Goal: Task Accomplishment & Management: Use online tool/utility

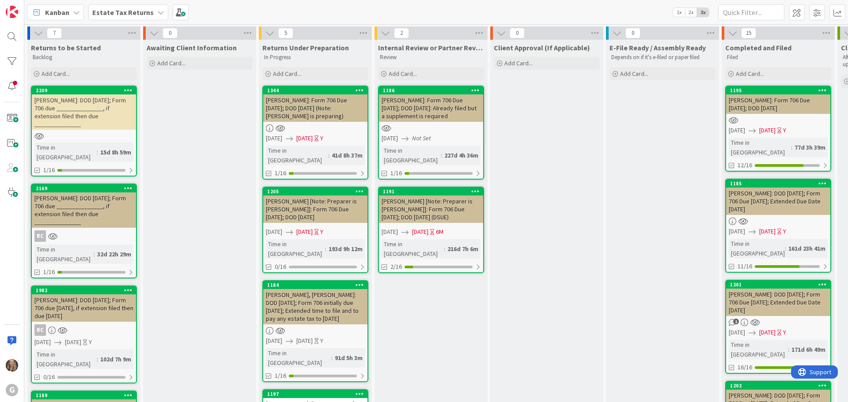
click at [157, 15] on icon at bounding box center [160, 12] width 7 height 7
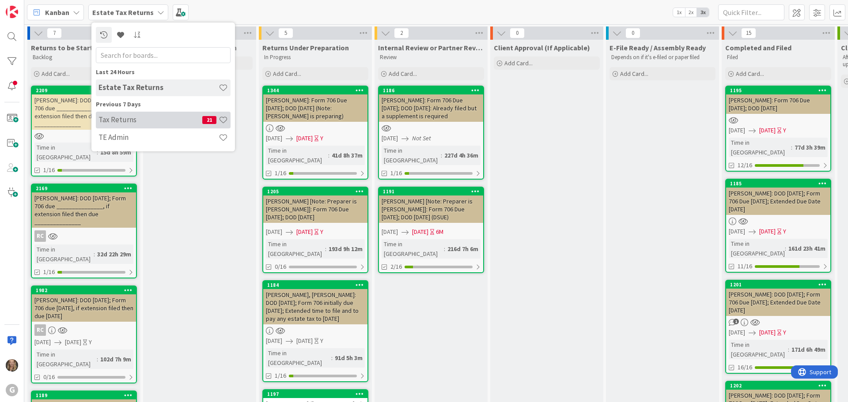
click at [122, 121] on h4 "Tax Returns" at bounding box center [150, 119] width 104 height 9
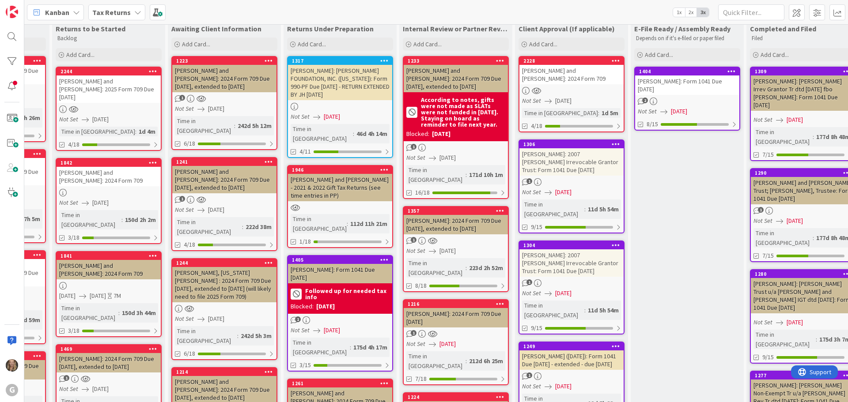
scroll to position [0, 91]
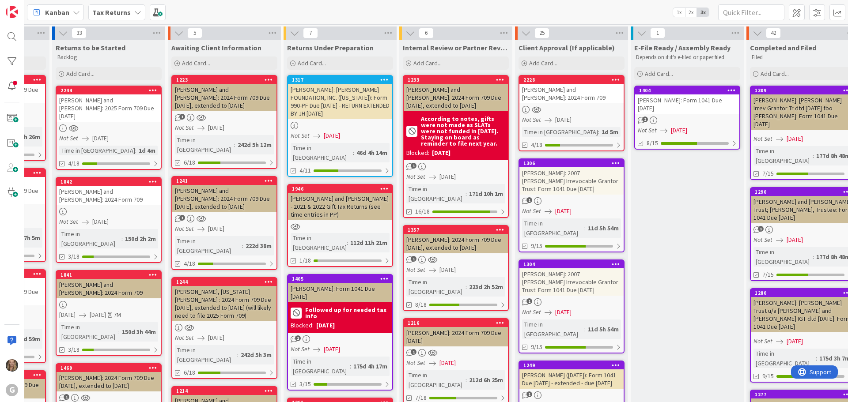
click at [426, 111] on div "[PERSON_NAME]: Form 1041 Due [DATE]" at bounding box center [687, 103] width 104 height 19
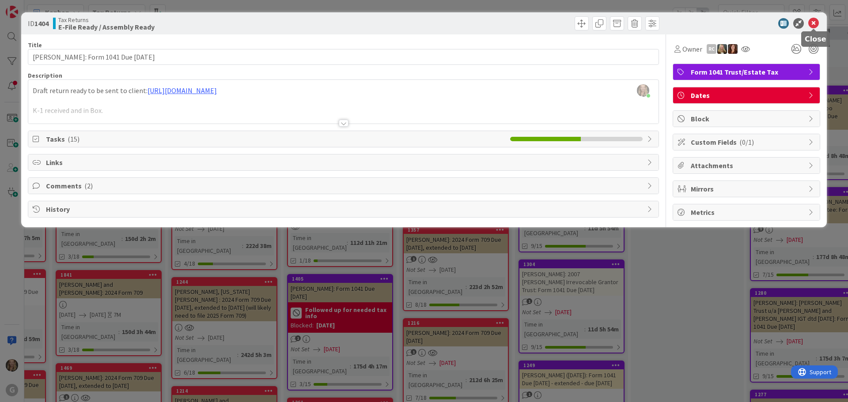
click at [426, 22] on icon at bounding box center [813, 23] width 11 height 11
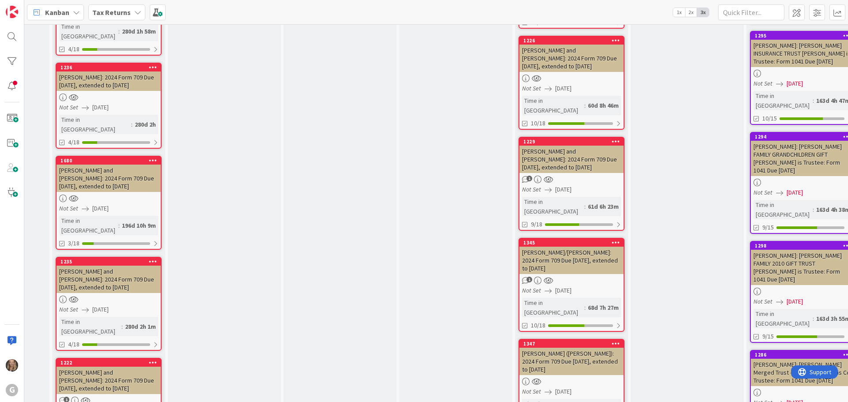
scroll to position [1584, 91]
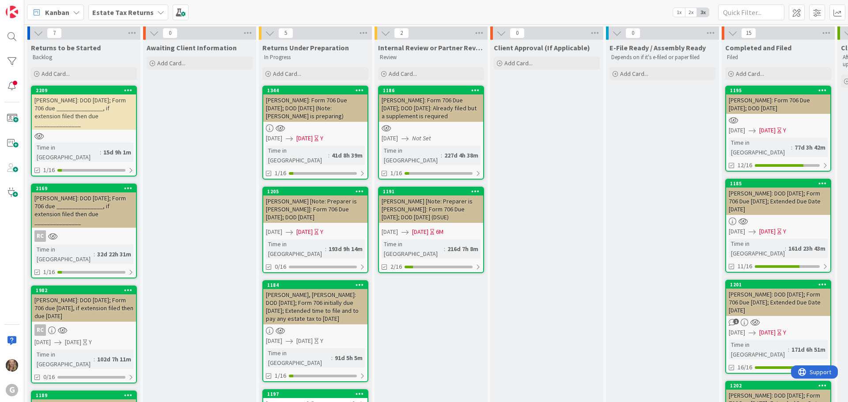
click at [159, 13] on icon at bounding box center [160, 12] width 7 height 7
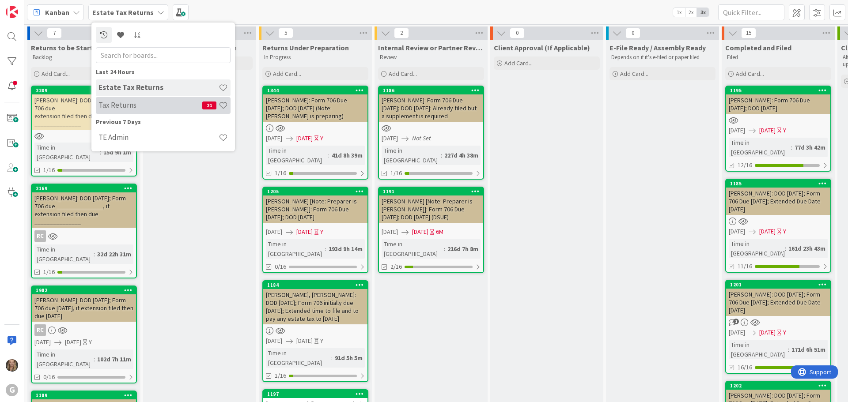
click at [125, 106] on h4 "Tax Returns" at bounding box center [150, 105] width 104 height 9
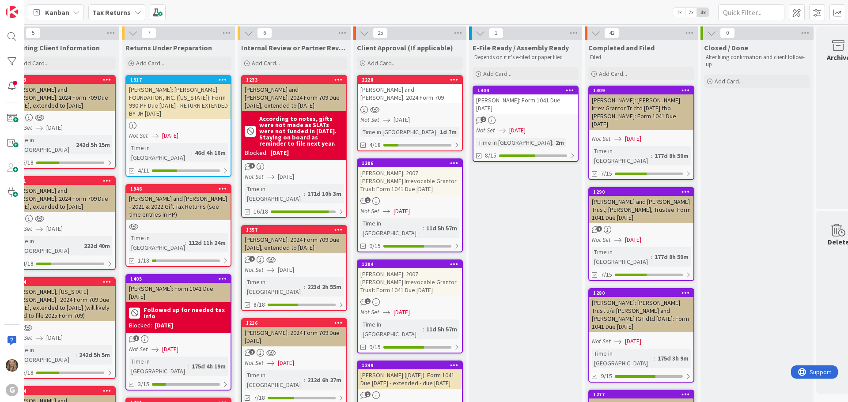
scroll to position [0, 275]
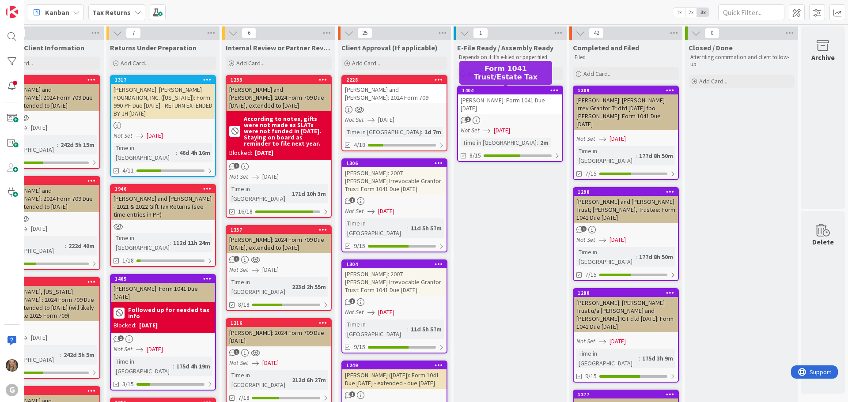
click at [506, 91] on div "1404" at bounding box center [512, 90] width 100 height 6
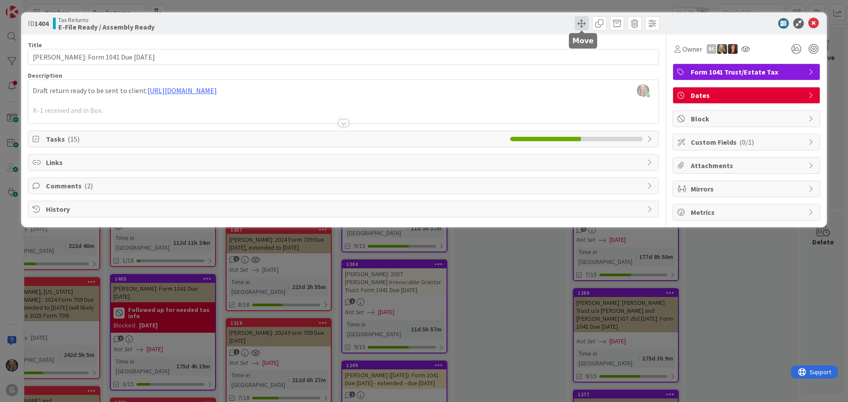
click at [578, 25] on span at bounding box center [581, 23] width 14 height 14
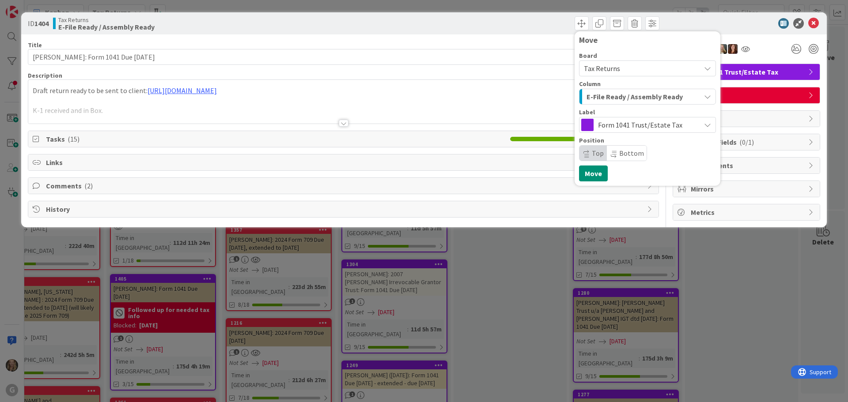
click at [622, 98] on span "E-File Ready / Assembly Ready" at bounding box center [634, 96] width 96 height 11
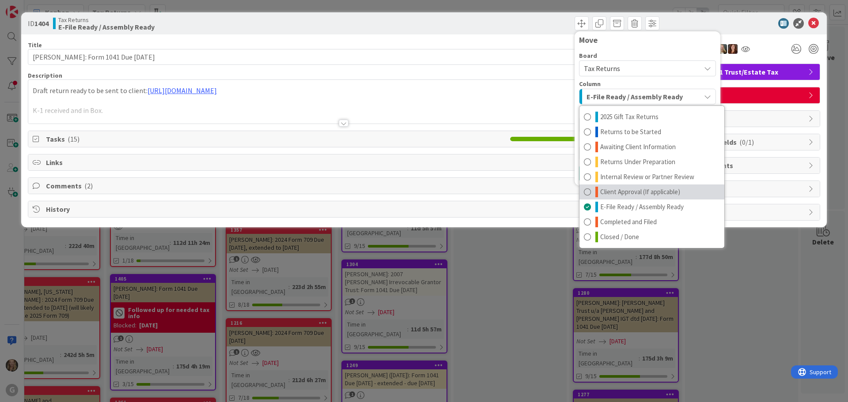
click at [586, 193] on span at bounding box center [587, 192] width 7 height 11
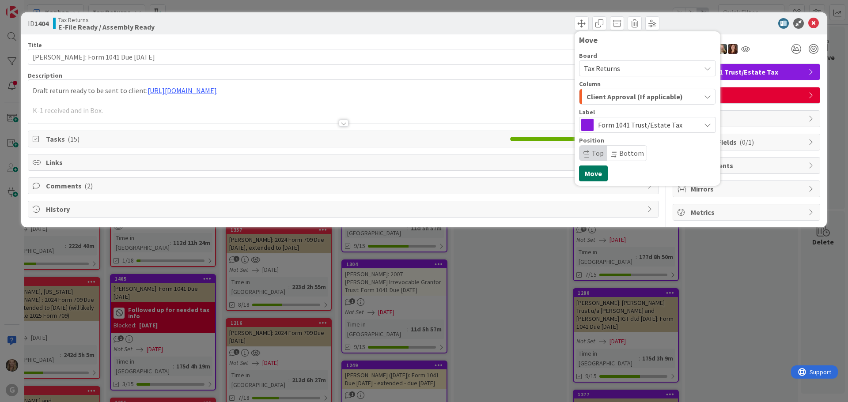
click at [588, 167] on button "Move" at bounding box center [593, 174] width 29 height 16
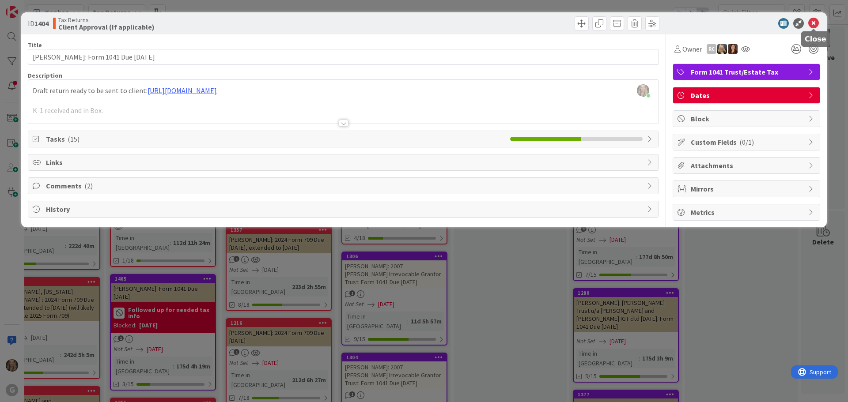
click at [809, 24] on icon at bounding box center [813, 23] width 11 height 11
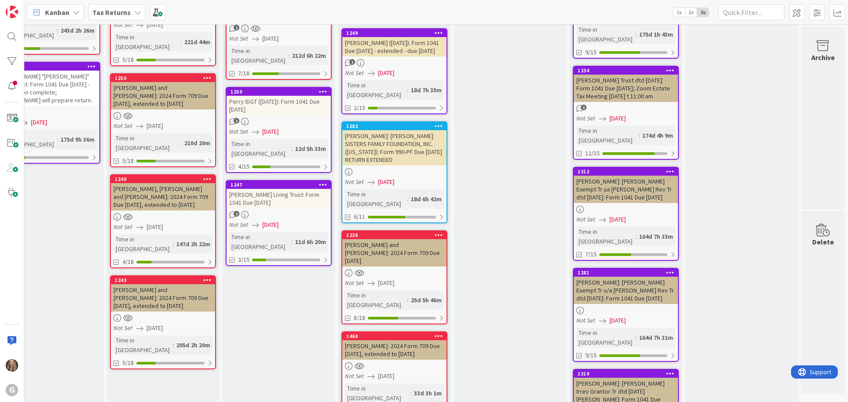
scroll to position [502, 275]
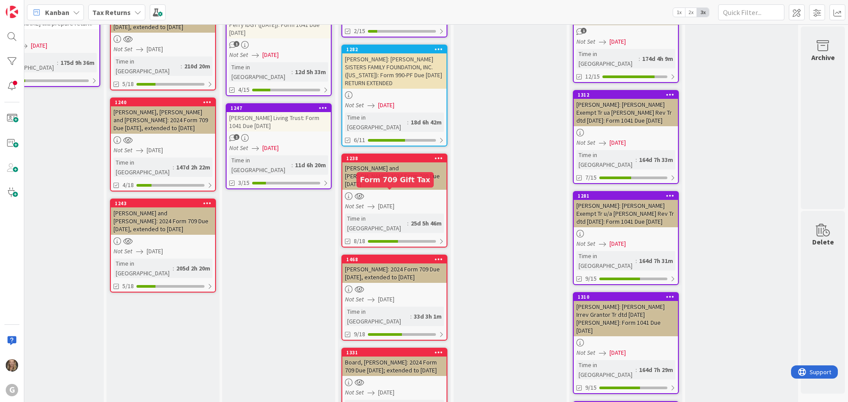
click at [365, 257] on div "1468" at bounding box center [396, 260] width 100 height 6
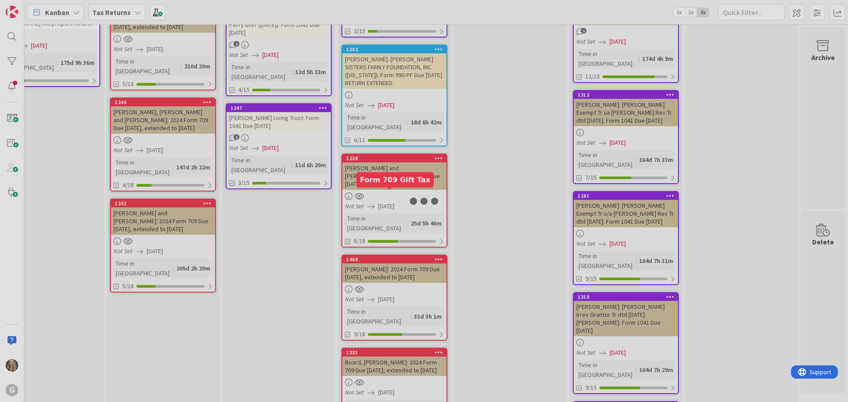
click at [365, 195] on div at bounding box center [424, 201] width 848 height 402
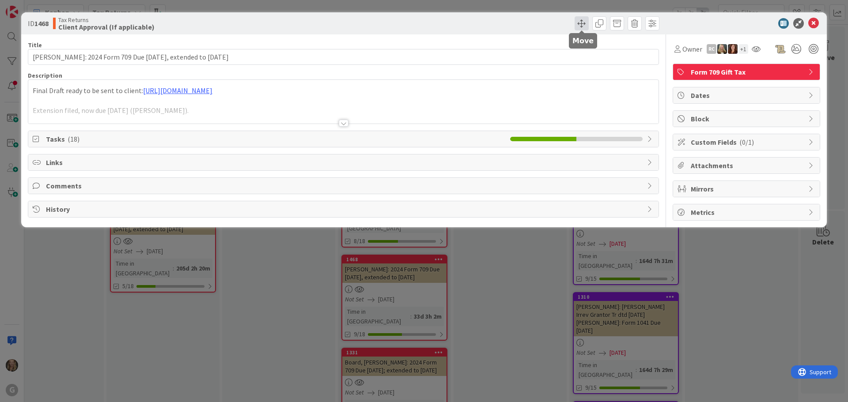
click at [580, 25] on span at bounding box center [581, 23] width 14 height 14
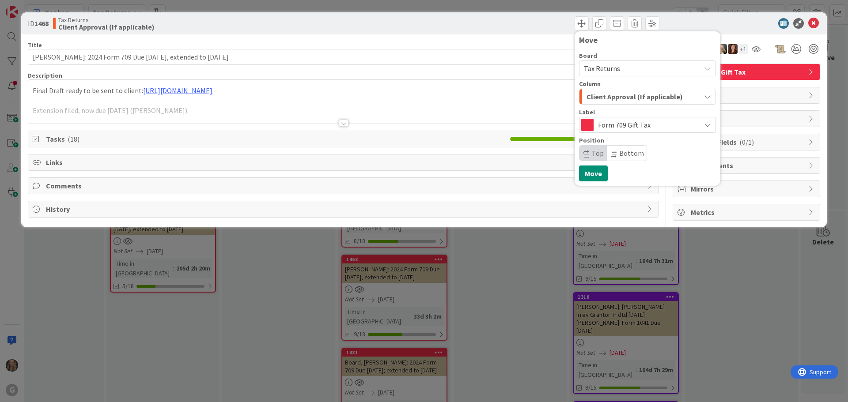
click at [616, 100] on span "Client Approval (If applicable)" at bounding box center [634, 96] width 96 height 11
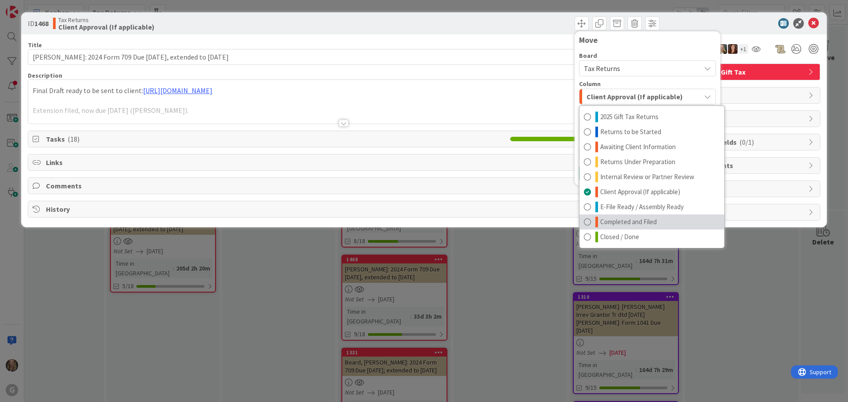
click at [614, 223] on span "Completed and Filed" at bounding box center [628, 222] width 57 height 11
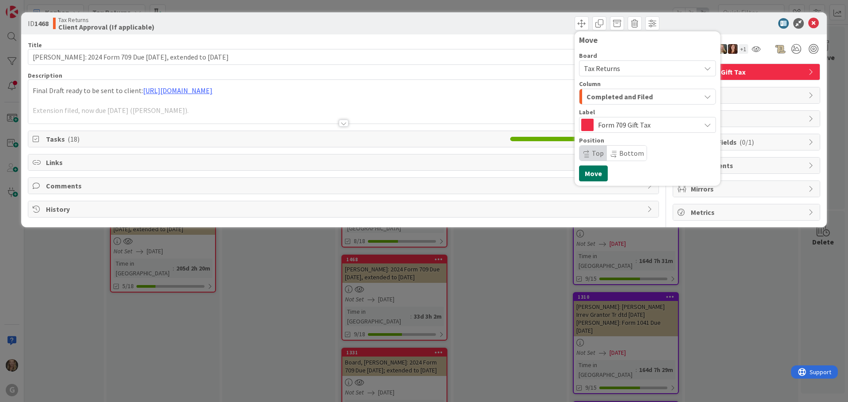
click at [592, 172] on button "Move" at bounding box center [593, 174] width 29 height 16
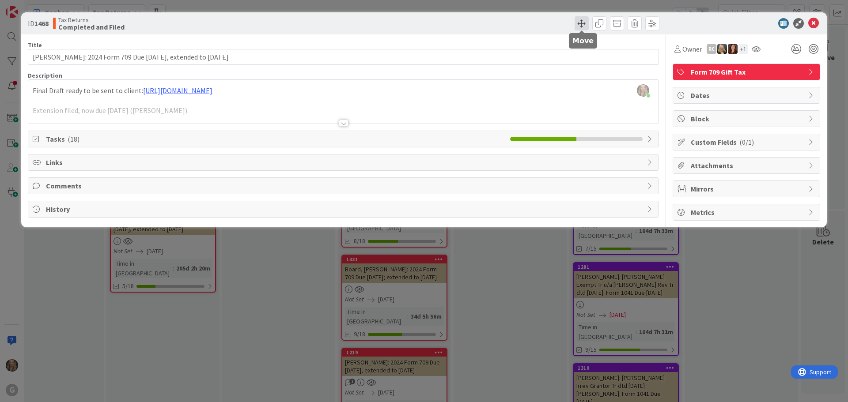
click at [581, 25] on span at bounding box center [581, 23] width 14 height 14
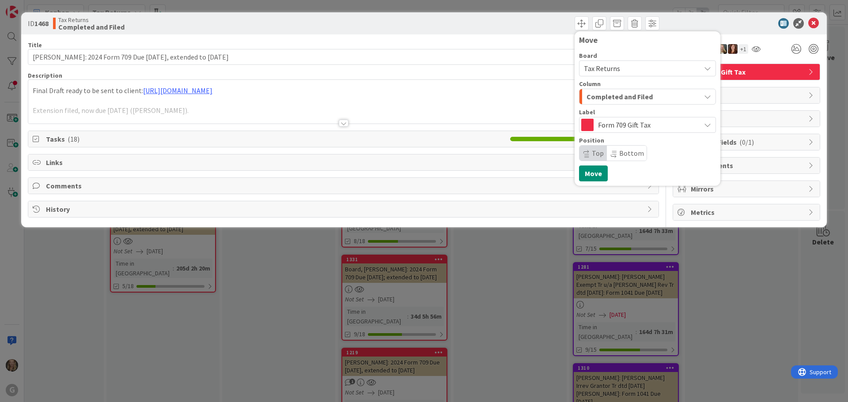
click at [623, 98] on span "Completed and Filed" at bounding box center [619, 96] width 66 height 11
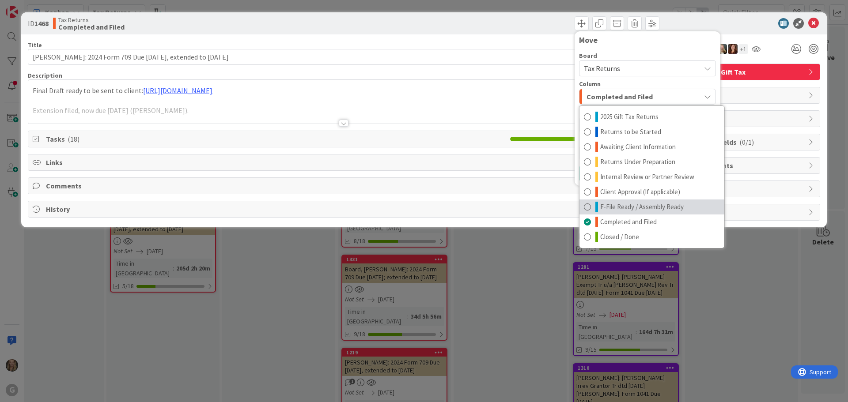
click at [588, 208] on span at bounding box center [587, 207] width 7 height 11
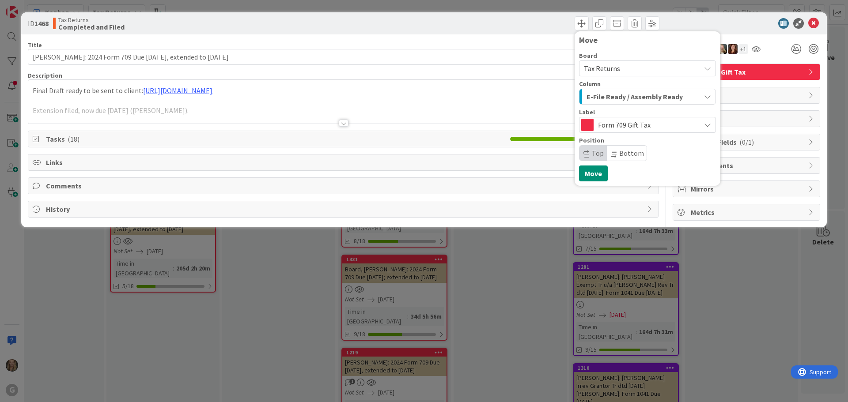
click at [615, 97] on span "E-File Ready / Assembly Ready" at bounding box center [634, 96] width 96 height 11
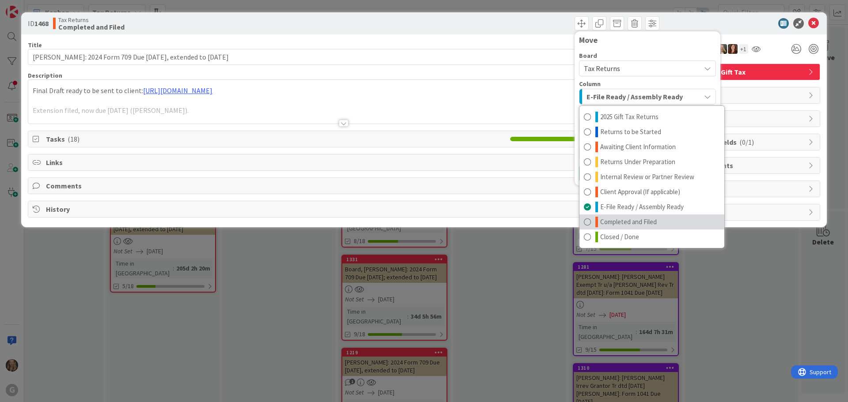
click at [585, 223] on span at bounding box center [587, 222] width 7 height 11
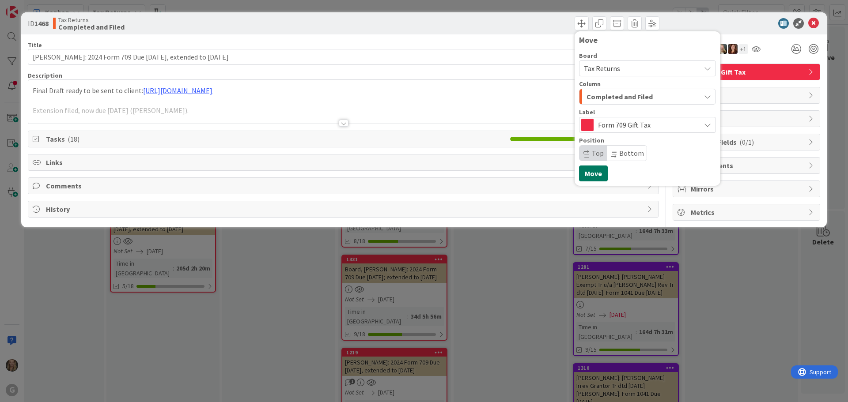
click at [596, 175] on button "Move" at bounding box center [593, 174] width 29 height 16
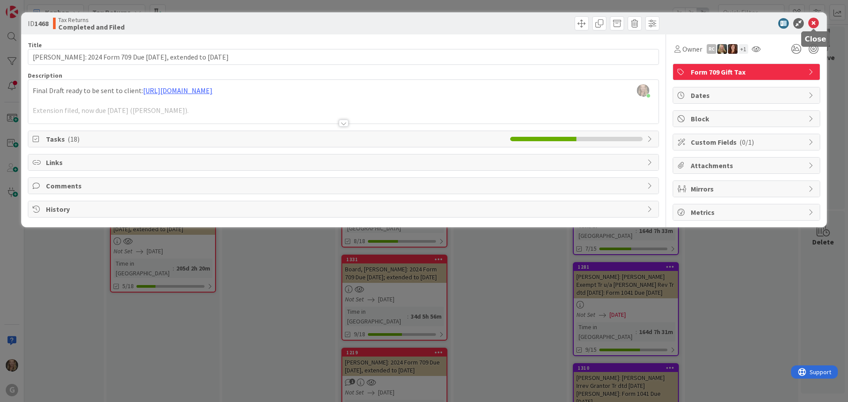
click at [812, 26] on icon at bounding box center [813, 23] width 11 height 11
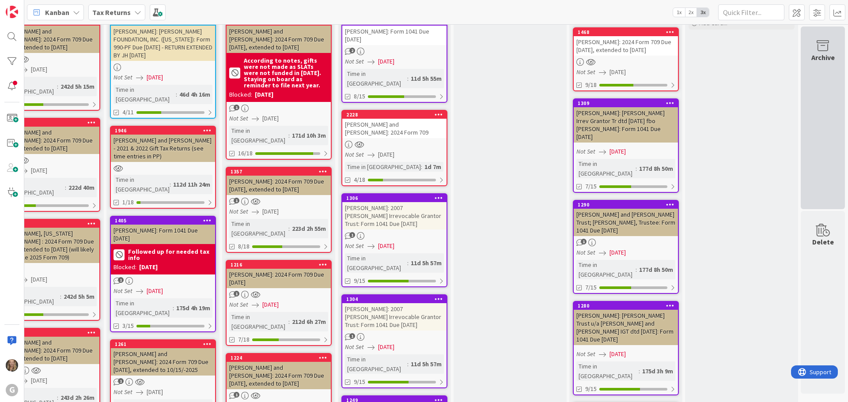
scroll to position [0, 275]
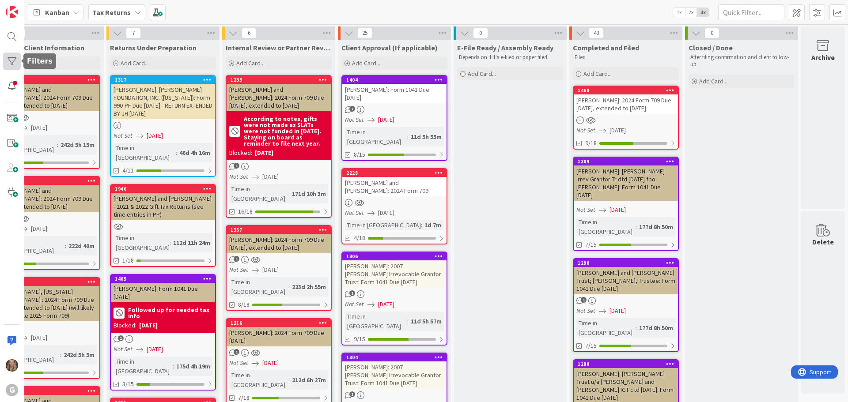
click at [17, 62] on div at bounding box center [12, 62] width 18 height 18
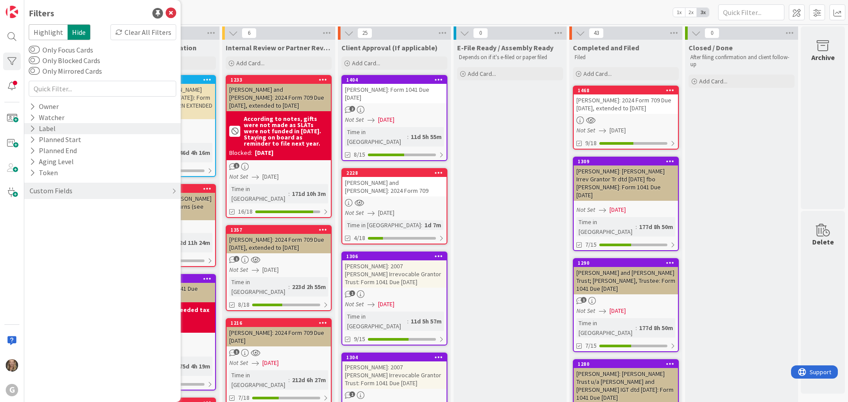
click at [33, 130] on icon at bounding box center [33, 129] width 6 height 8
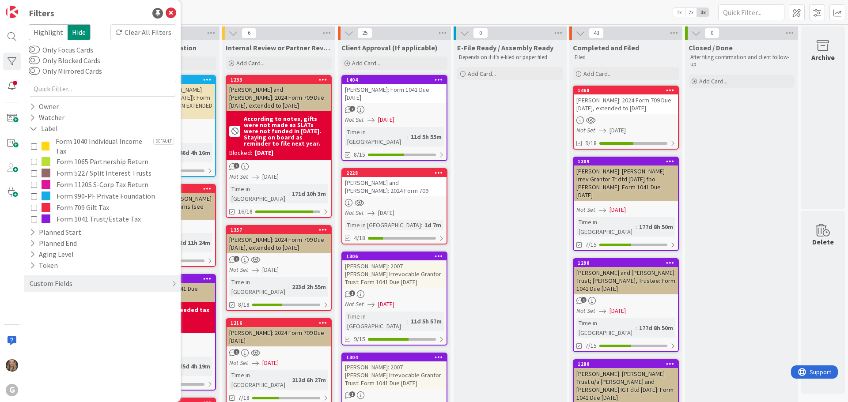
click at [34, 208] on icon at bounding box center [34, 207] width 6 height 6
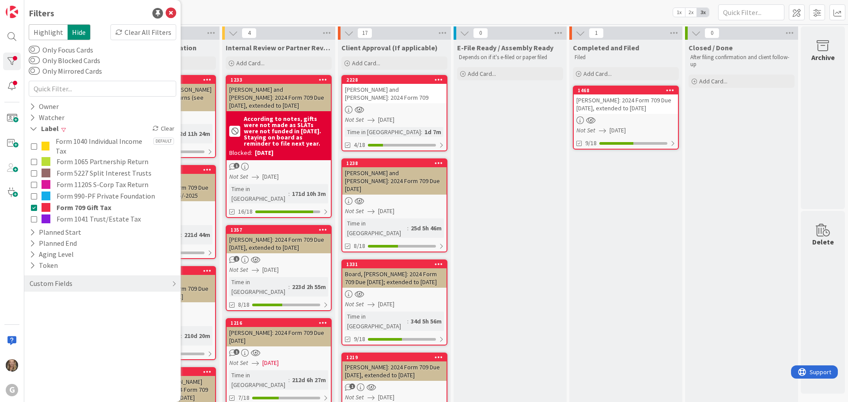
click at [117, 329] on div "Filters Highlight Hide Clear All Filters Only Focus Cards Only Blocked Cards On…" at bounding box center [102, 201] width 156 height 402
click at [174, 16] on icon at bounding box center [171, 13] width 11 height 11
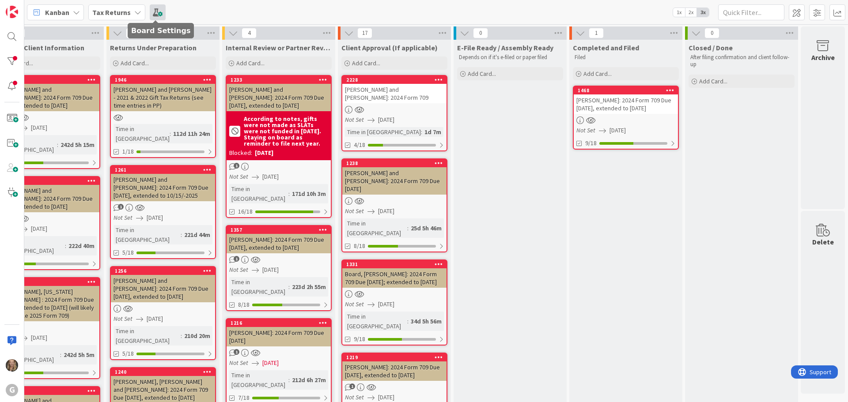
click at [159, 17] on span at bounding box center [158, 12] width 16 height 16
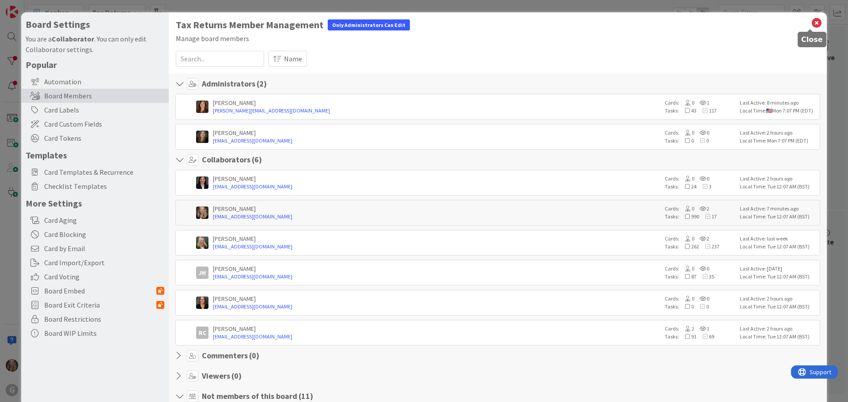
click at [811, 23] on icon at bounding box center [816, 23] width 11 height 12
